Goal: Information Seeking & Learning: Learn about a topic

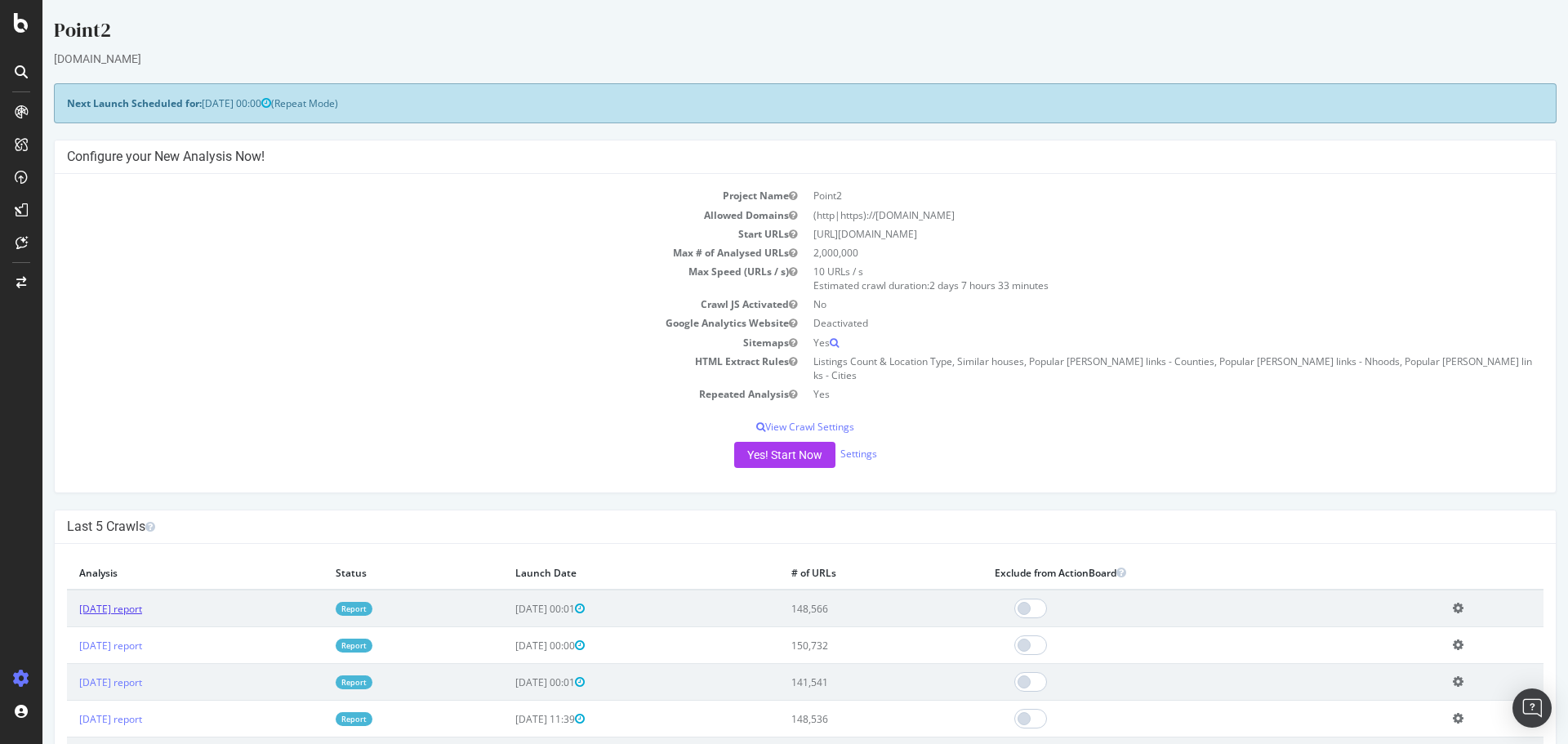
click at [140, 602] on link "[DATE] report" at bounding box center [111, 609] width 63 height 13
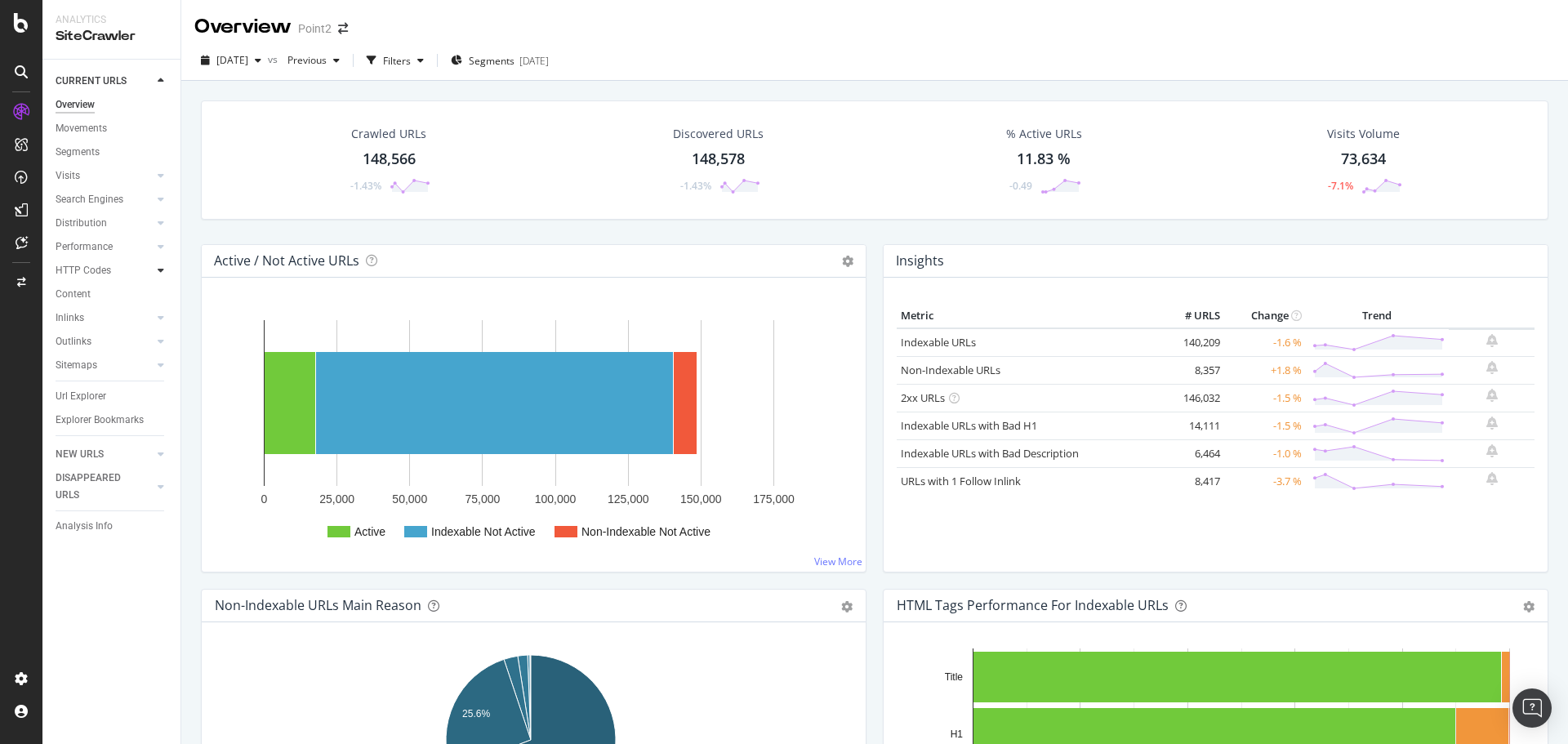
click at [162, 269] on icon at bounding box center [160, 271] width 7 height 10
drag, startPoint x: 94, startPoint y: 289, endPoint x: 489, endPoint y: 559, distance: 478.5
click at [94, 289] on div "Top Charts" at bounding box center [87, 295] width 48 height 17
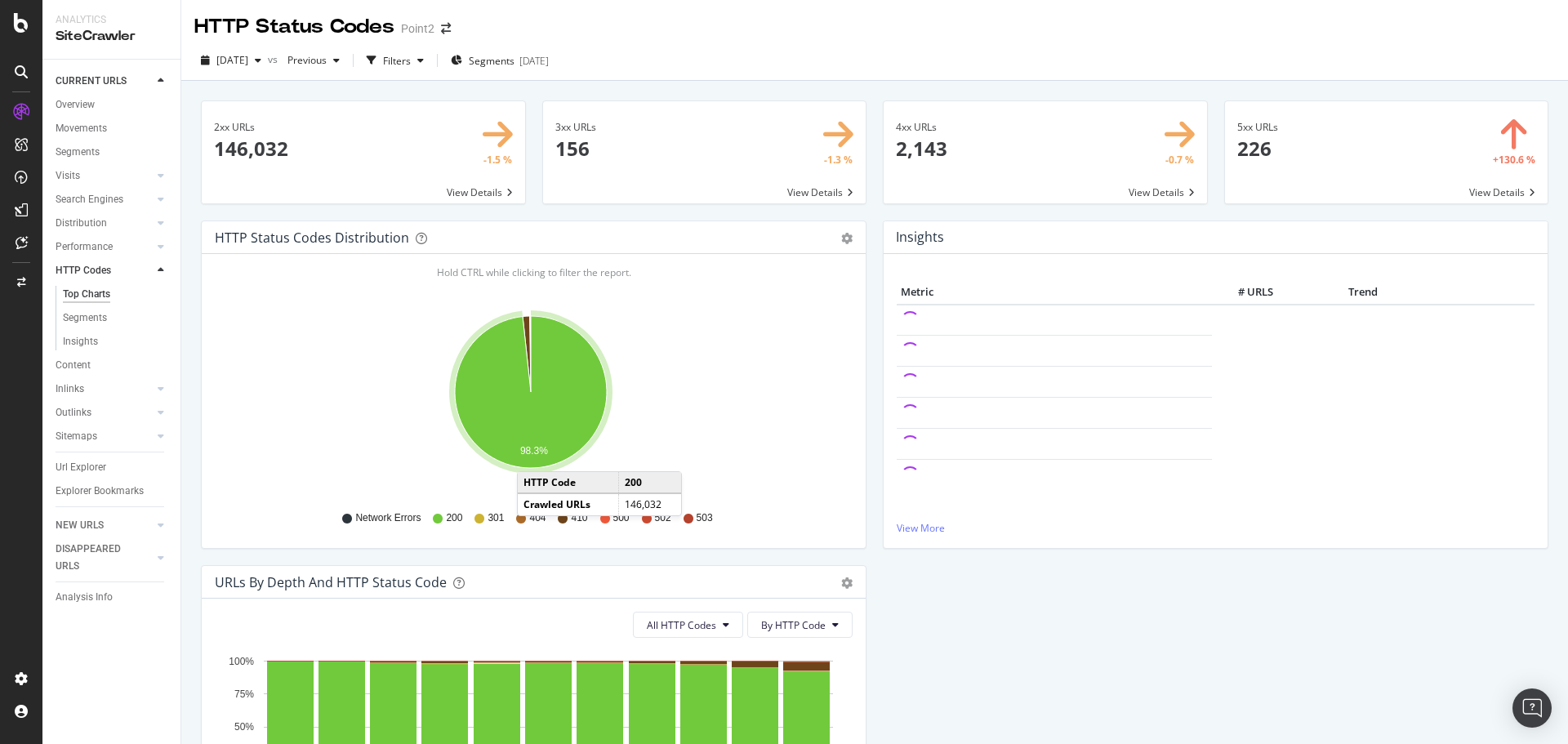
click at [495, 514] on span "301" at bounding box center [495, 518] width 16 height 13
click at [494, 518] on span "301" at bounding box center [495, 518] width 16 height 13
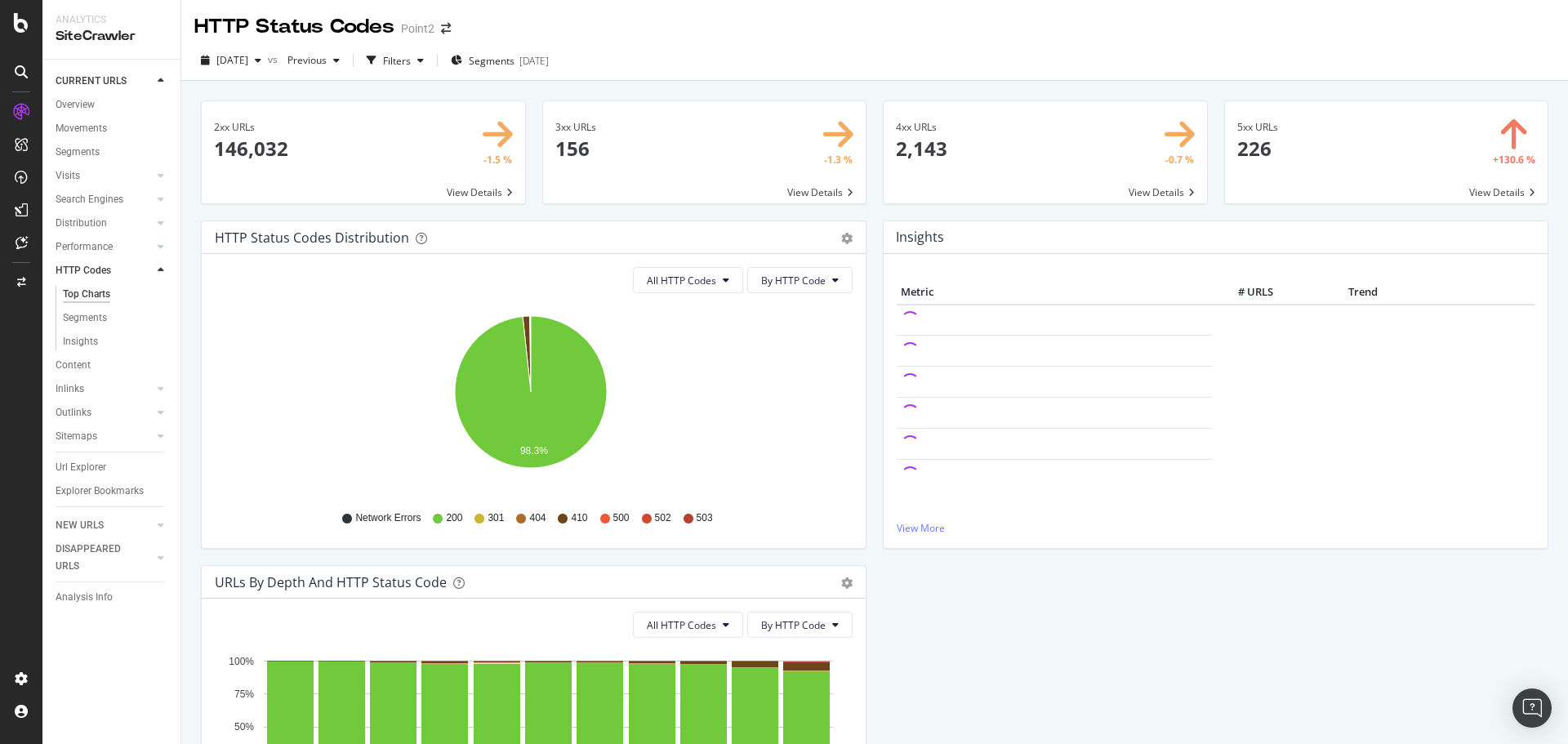
click at [807, 179] on span at bounding box center [704, 153] width 323 height 102
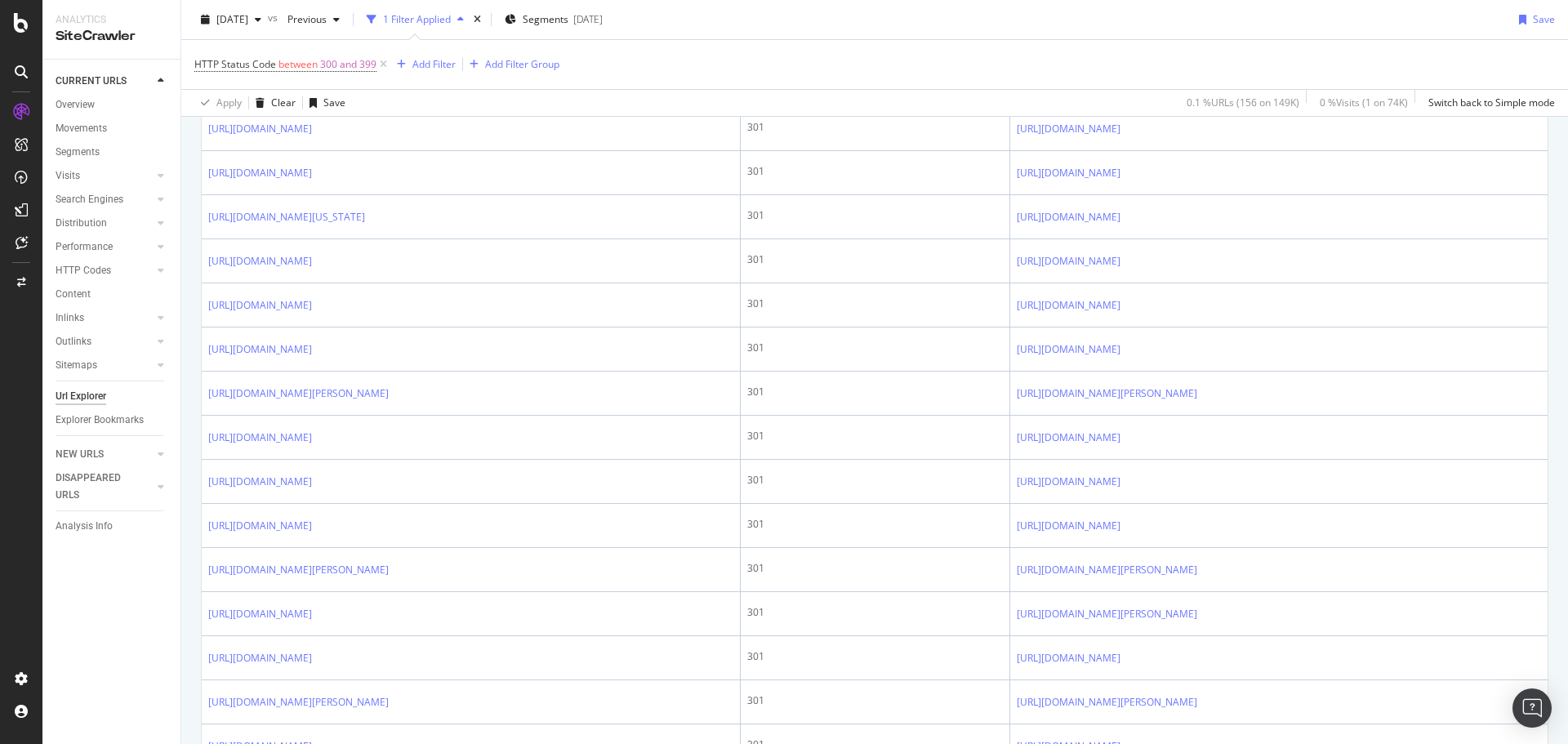
scroll to position [1594, 0]
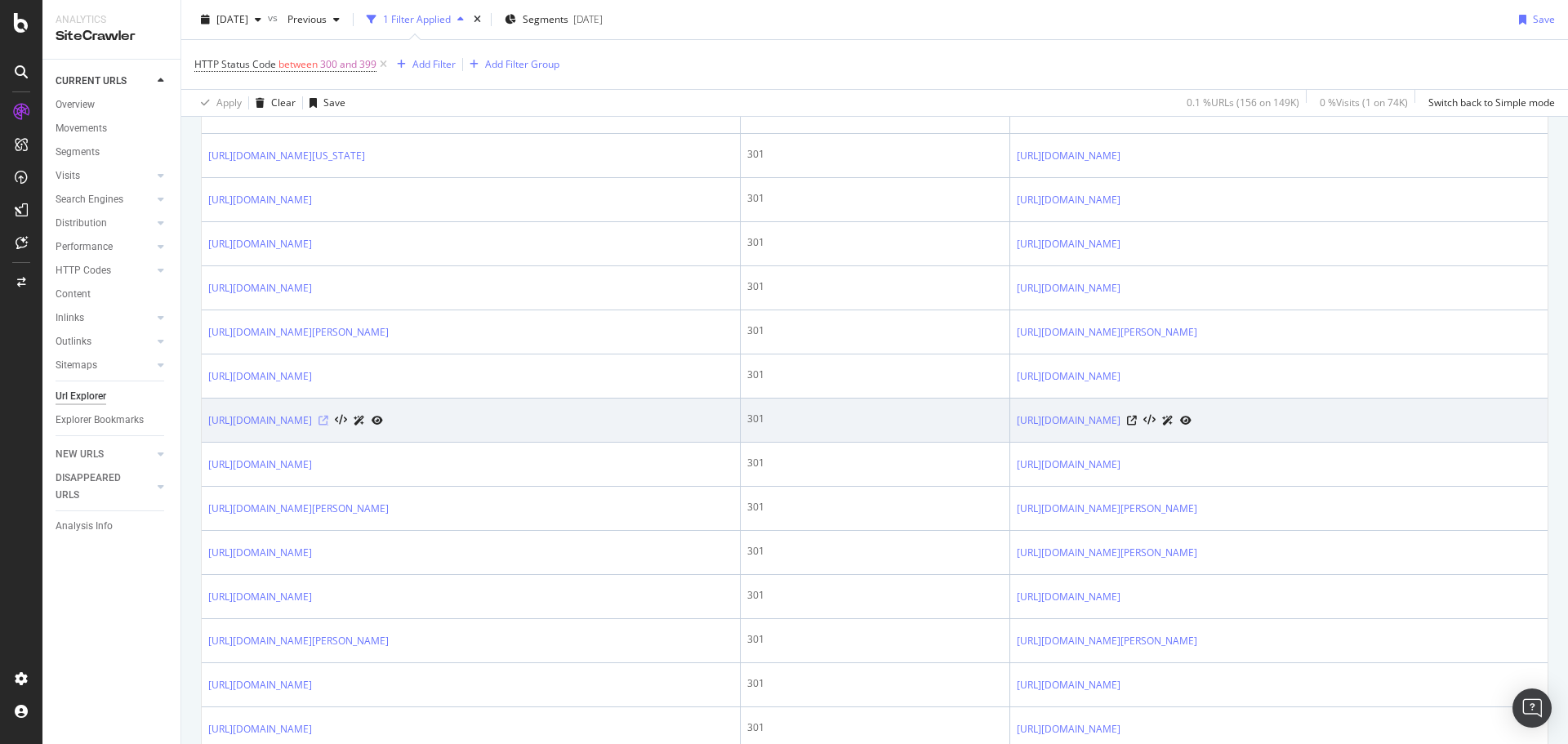
click at [328, 425] on icon at bounding box center [323, 420] width 10 height 10
